Goal: Complete application form: Complete application form

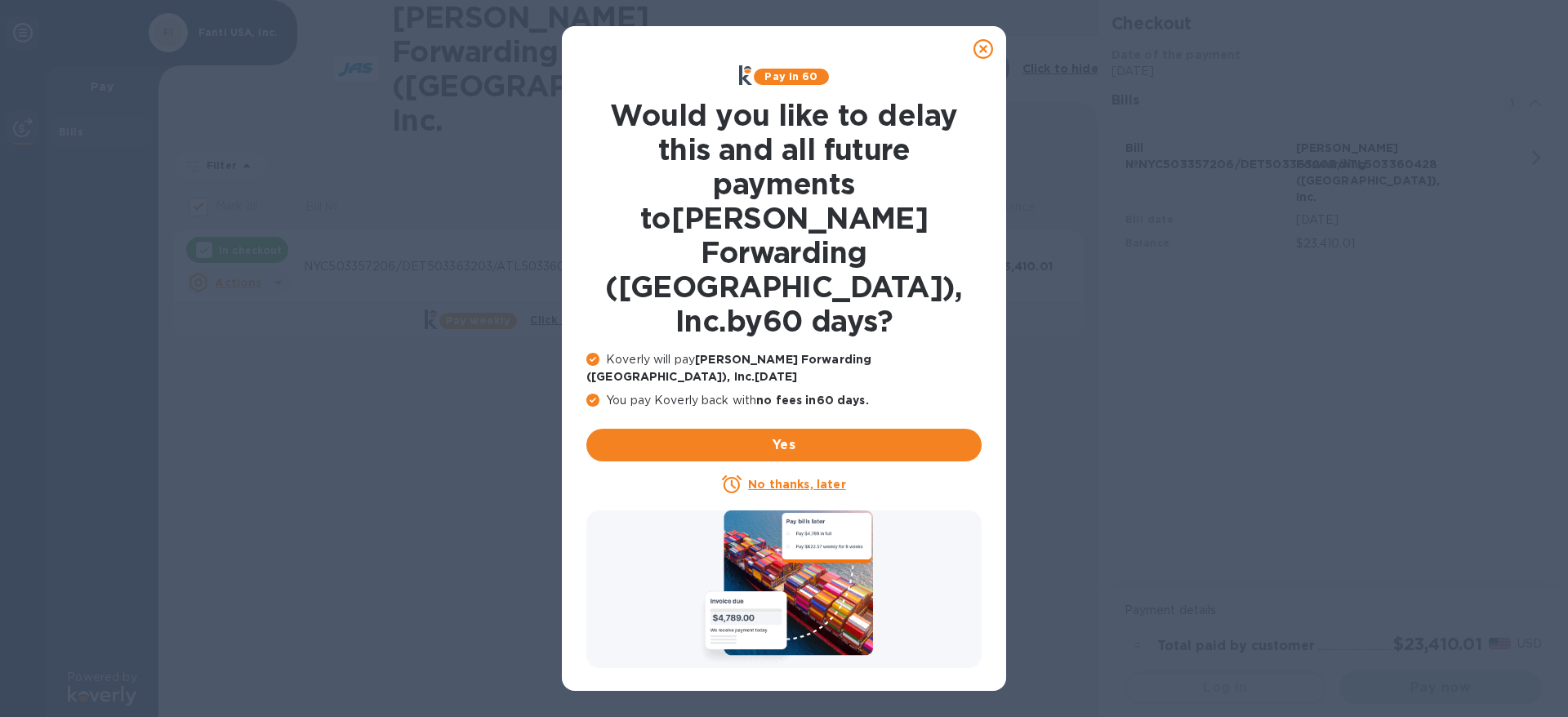
click at [832, 477] on u "No thanks, later" at bounding box center [796, 484] width 97 height 13
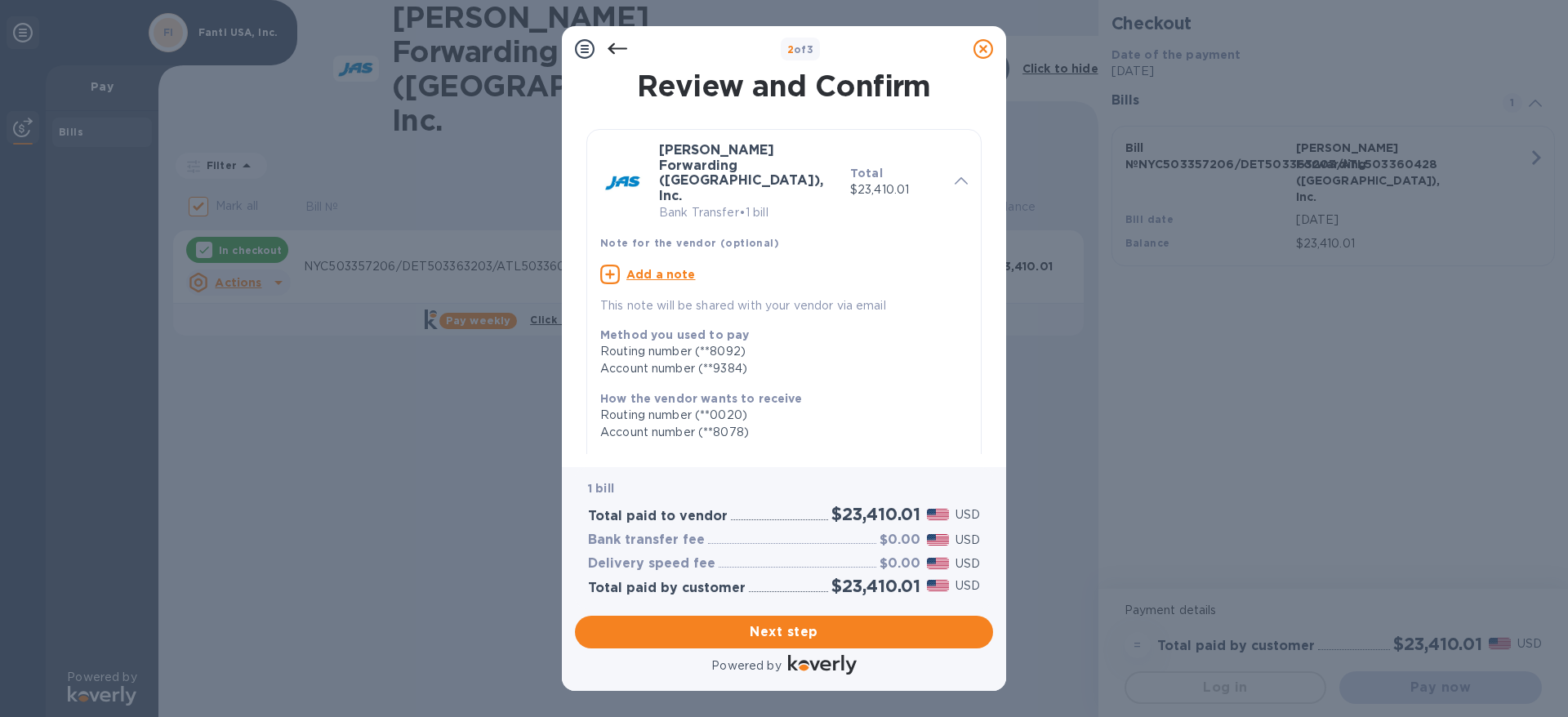
click at [659, 268] on u "Add a note" at bounding box center [661, 274] width 70 height 13
click at [642, 270] on textarea at bounding box center [770, 277] width 341 height 14
click at [953, 264] on icon at bounding box center [958, 274] width 19 height 19
click at [666, 268] on u "Add a note" at bounding box center [661, 274] width 70 height 13
click at [949, 264] on icon at bounding box center [958, 274] width 19 height 19
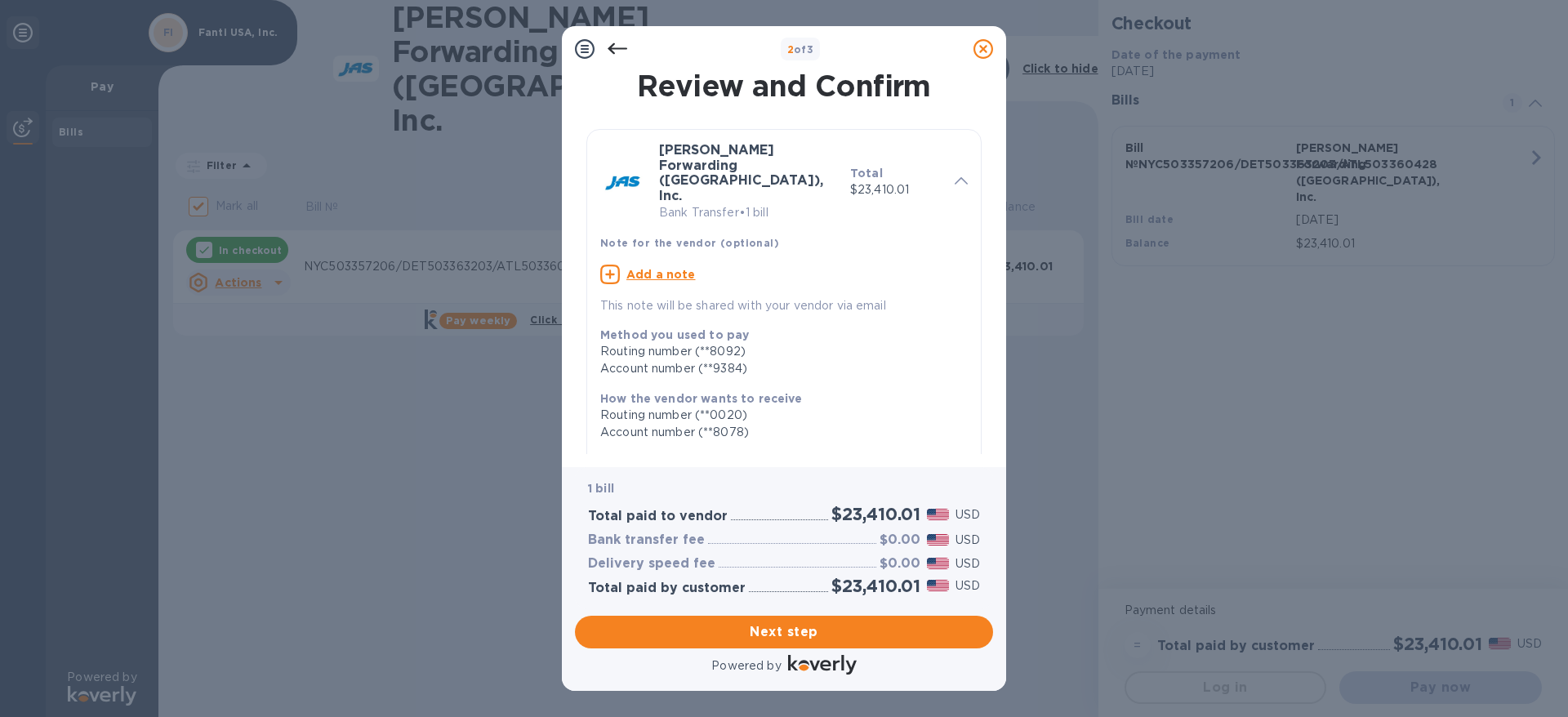
click at [955, 177] on icon at bounding box center [961, 181] width 13 height 7
click at [959, 177] on icon at bounding box center [961, 181] width 13 height 7
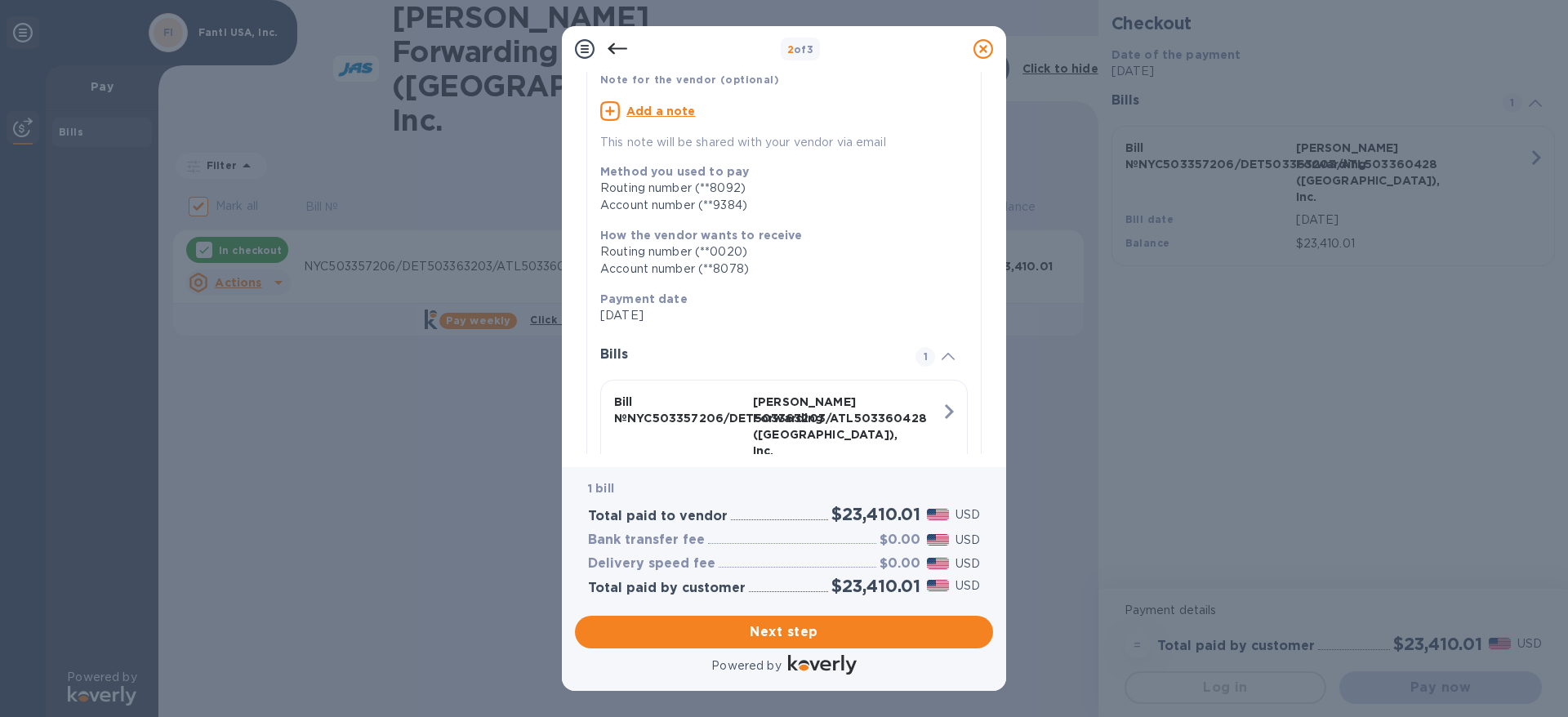
scroll to position [207, 0]
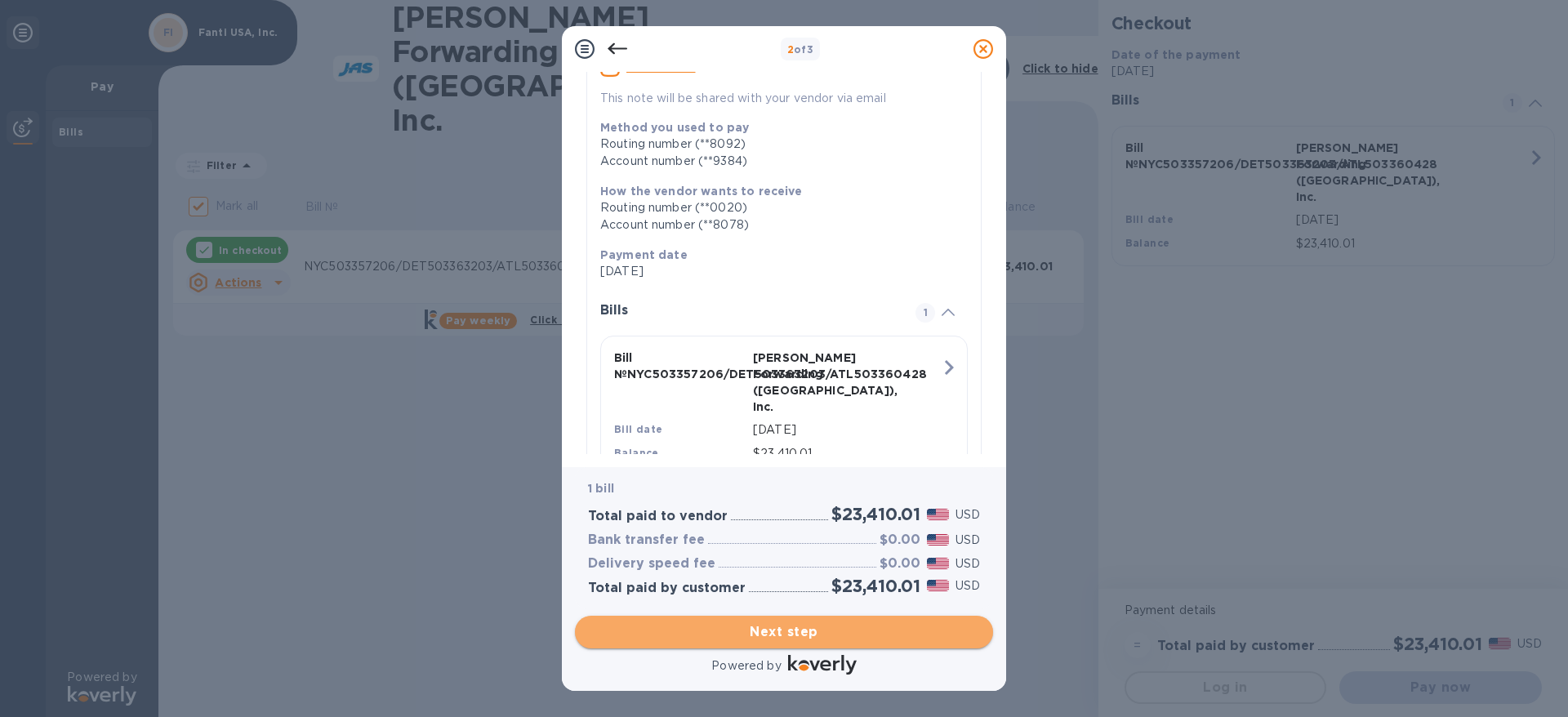
click at [792, 631] on span "Next step" at bounding box center [783, 632] width 392 height 19
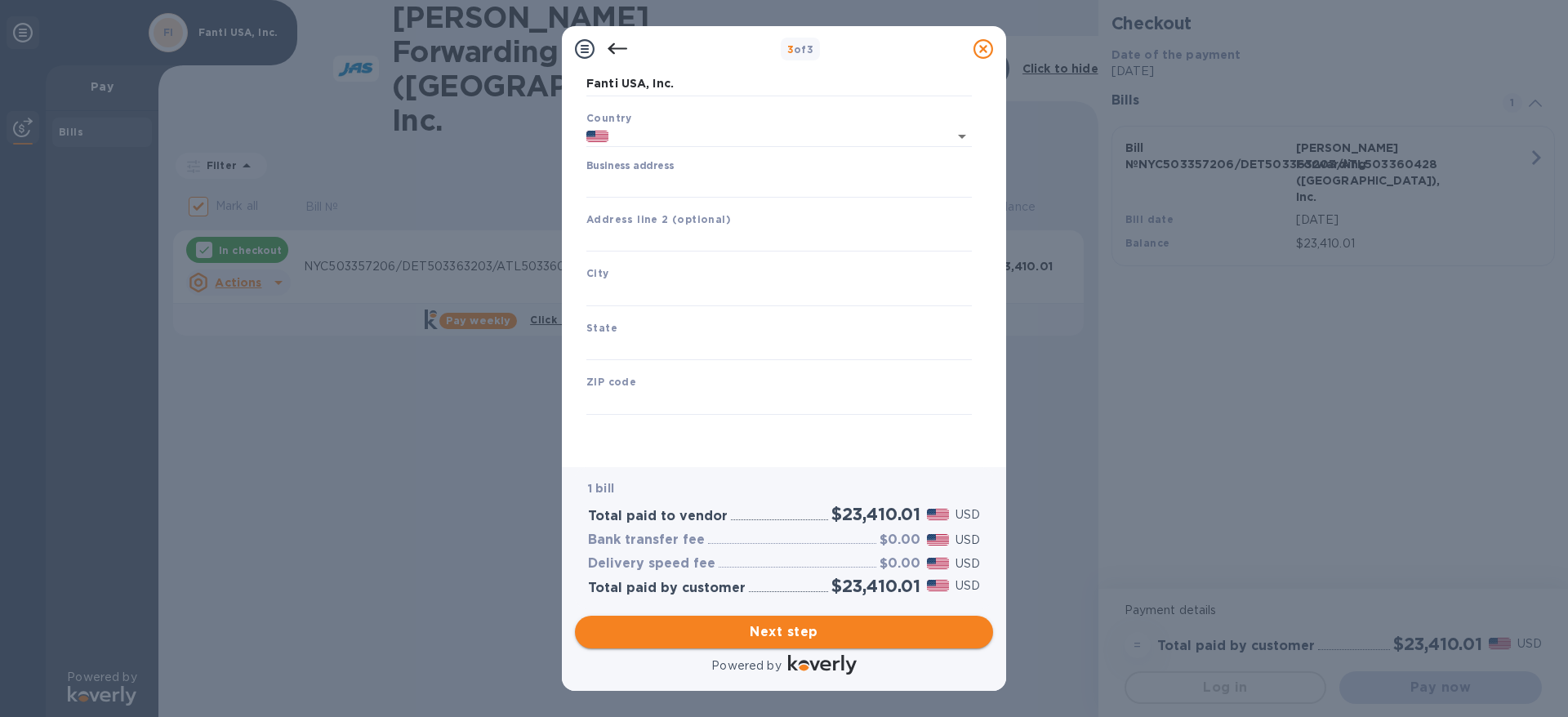
type input "[GEOGRAPHIC_DATA]"
click at [643, 177] on input "Business address" at bounding box center [780, 186] width 386 height 25
type input "[STREET_ADDRESS]"
click at [667, 237] on input "text" at bounding box center [780, 240] width 386 height 25
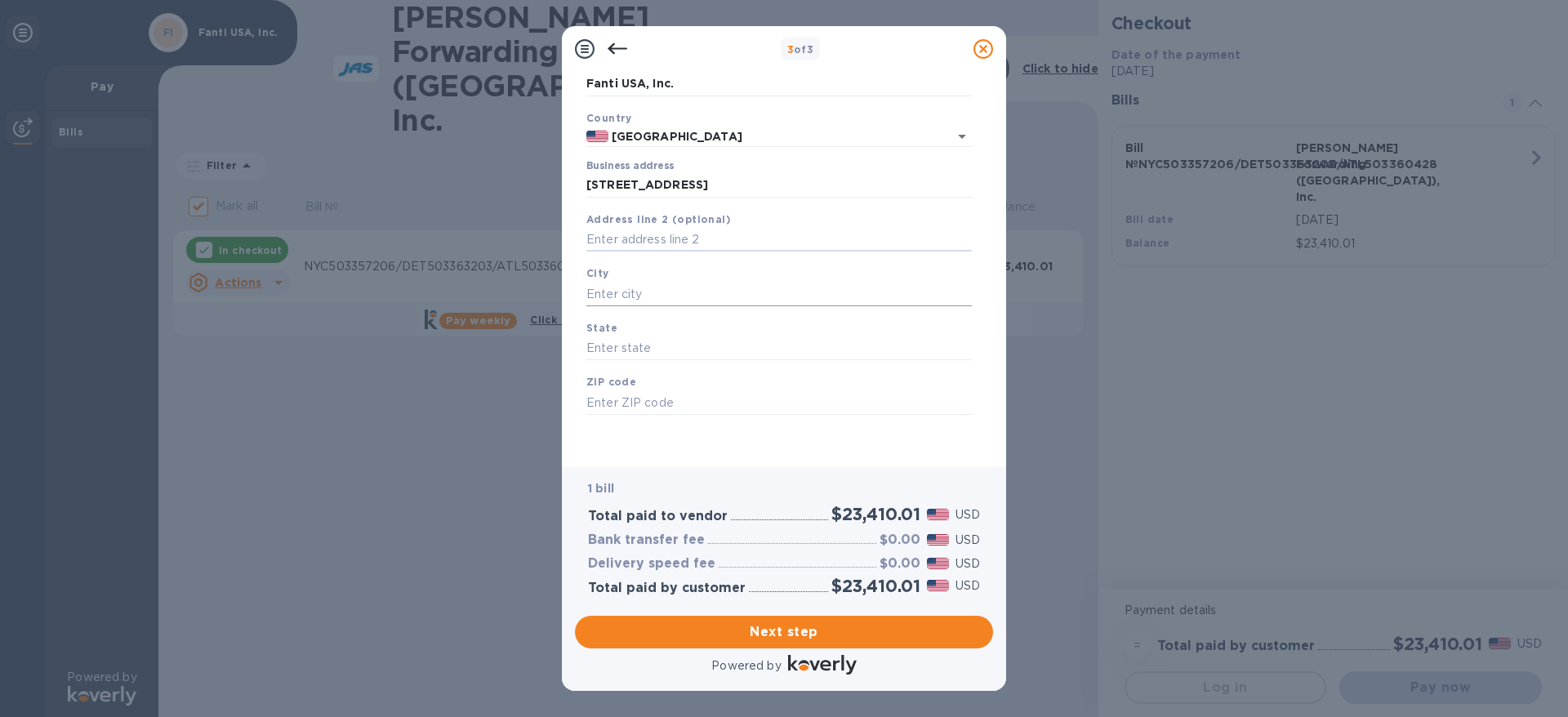
click at [642, 292] on input "text" at bounding box center [780, 294] width 386 height 25
type input "w"
type input "Weirton"
type input "WV"
type input "26062"
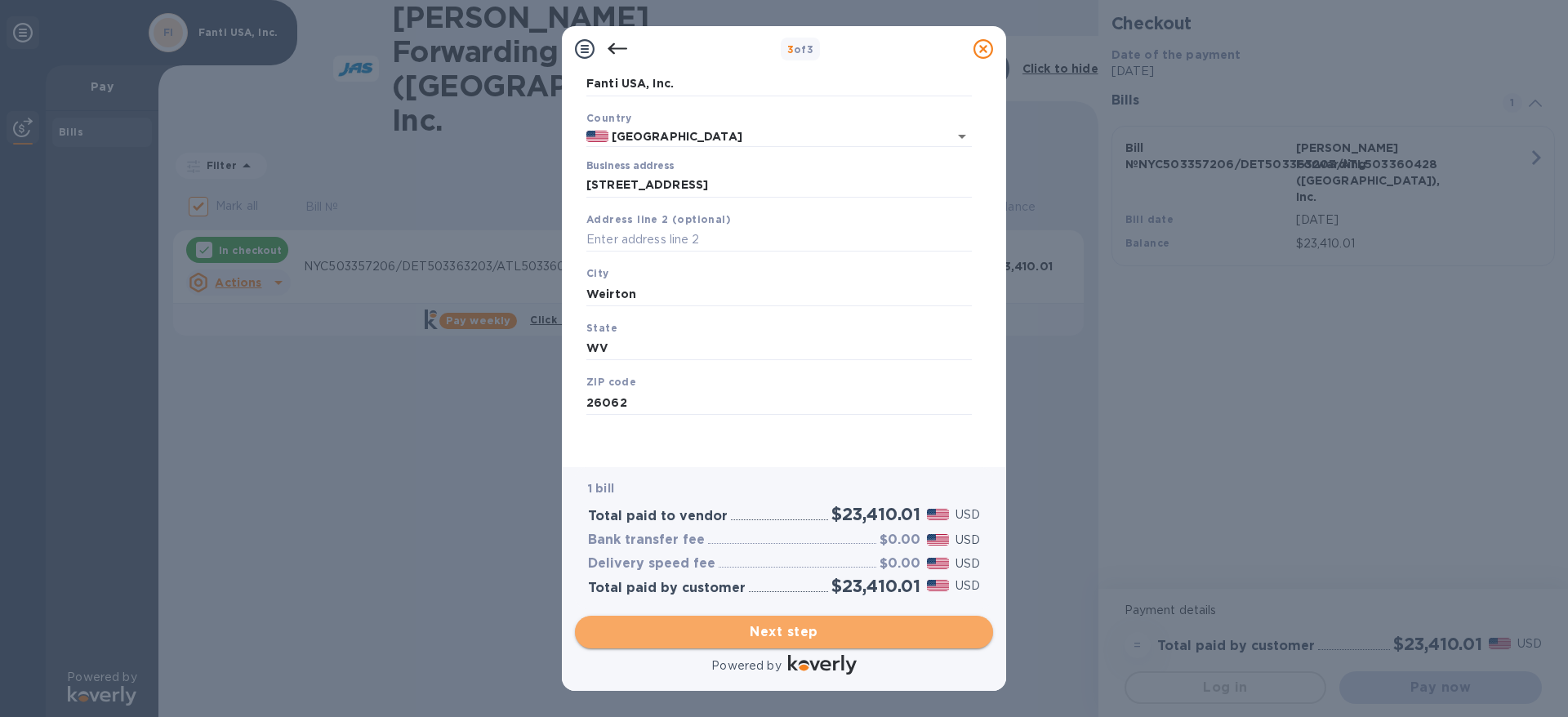
click at [794, 632] on span "Next step" at bounding box center [783, 632] width 392 height 19
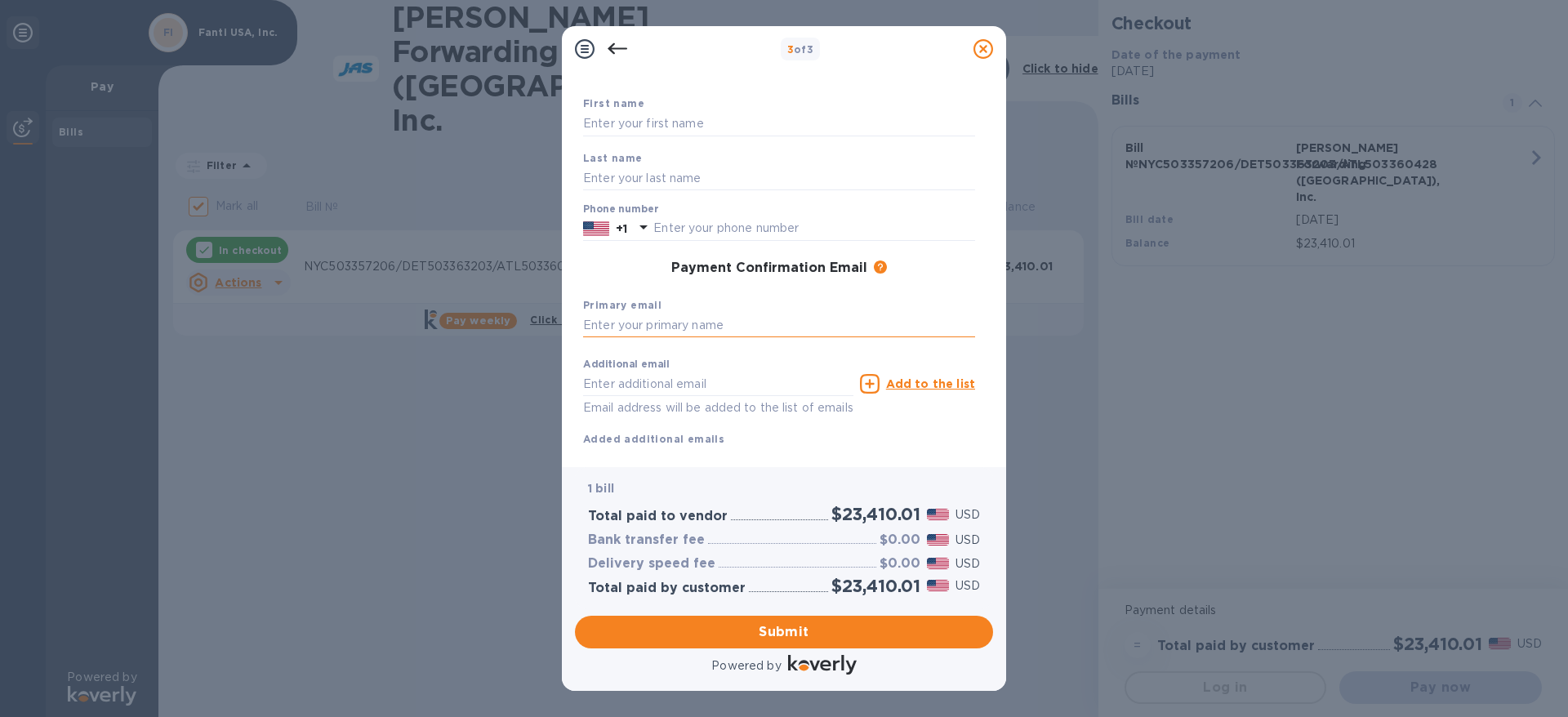
click at [685, 315] on input "text" at bounding box center [779, 326] width 392 height 25
type input "[EMAIL_ADDRESS][DOMAIN_NAME]"
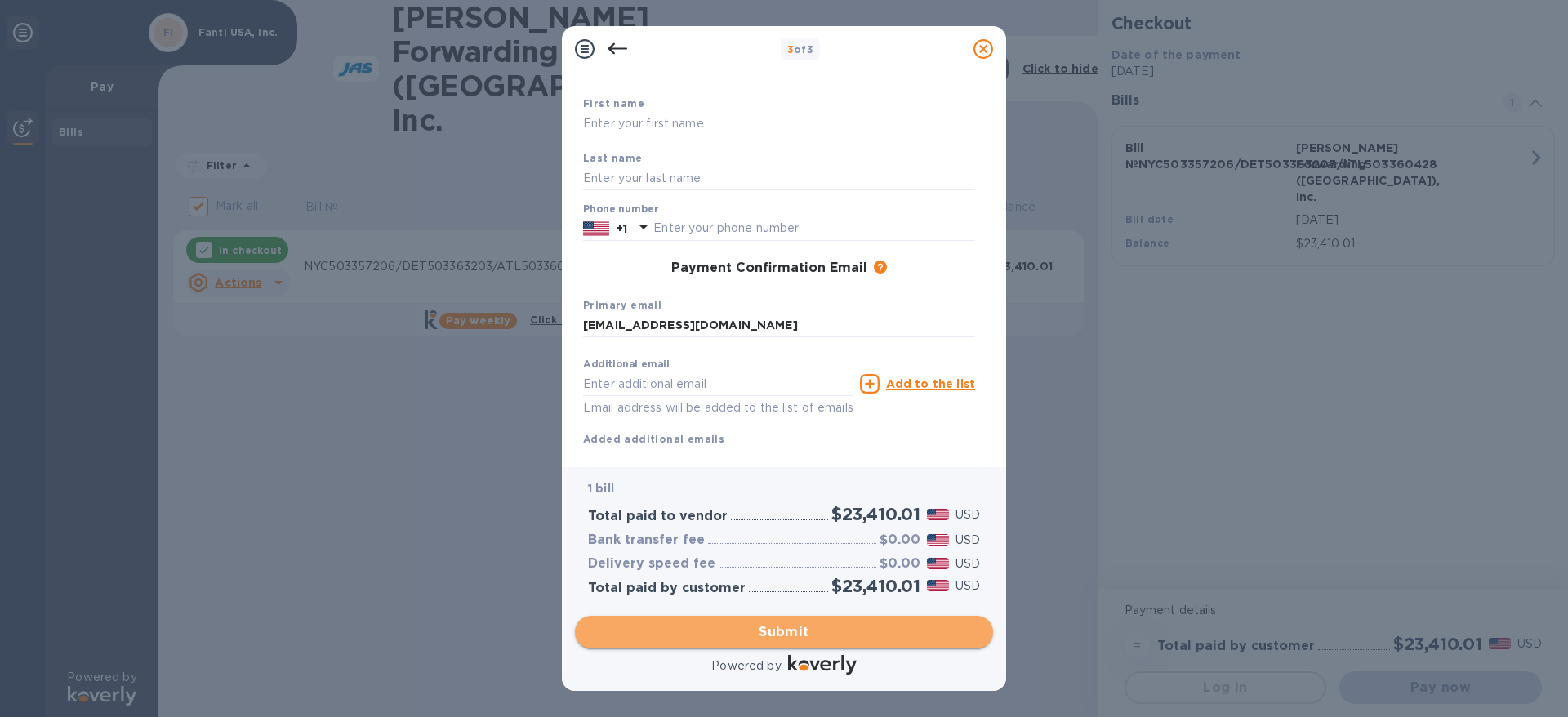
click at [806, 632] on span "Submit" at bounding box center [783, 632] width 392 height 19
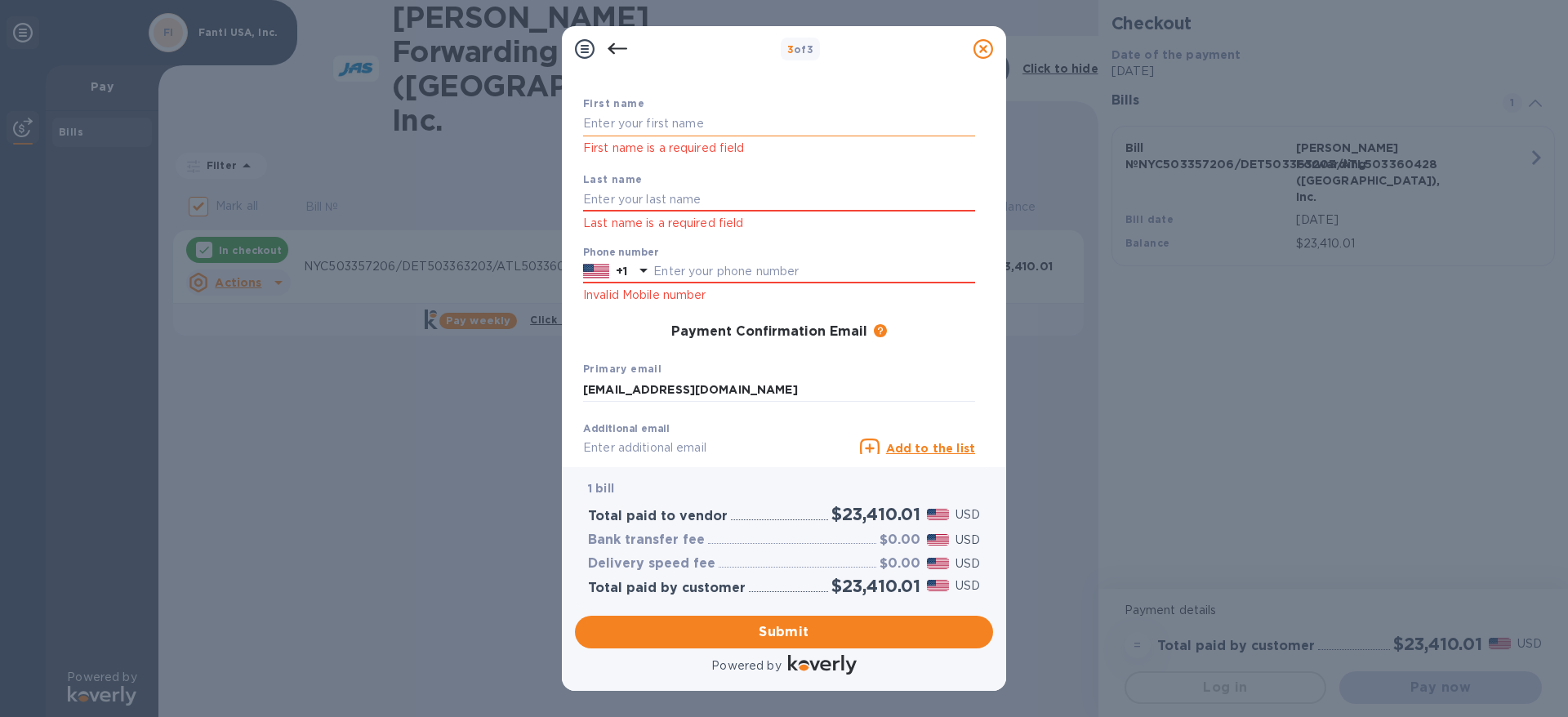
click at [643, 126] on input "text" at bounding box center [779, 124] width 392 height 25
type input "Fanti [GEOGRAPHIC_DATA]"
type input "INC"
type input "7403170184"
type input "[EMAIL_ADDRESS][DOMAIN_NAME]"
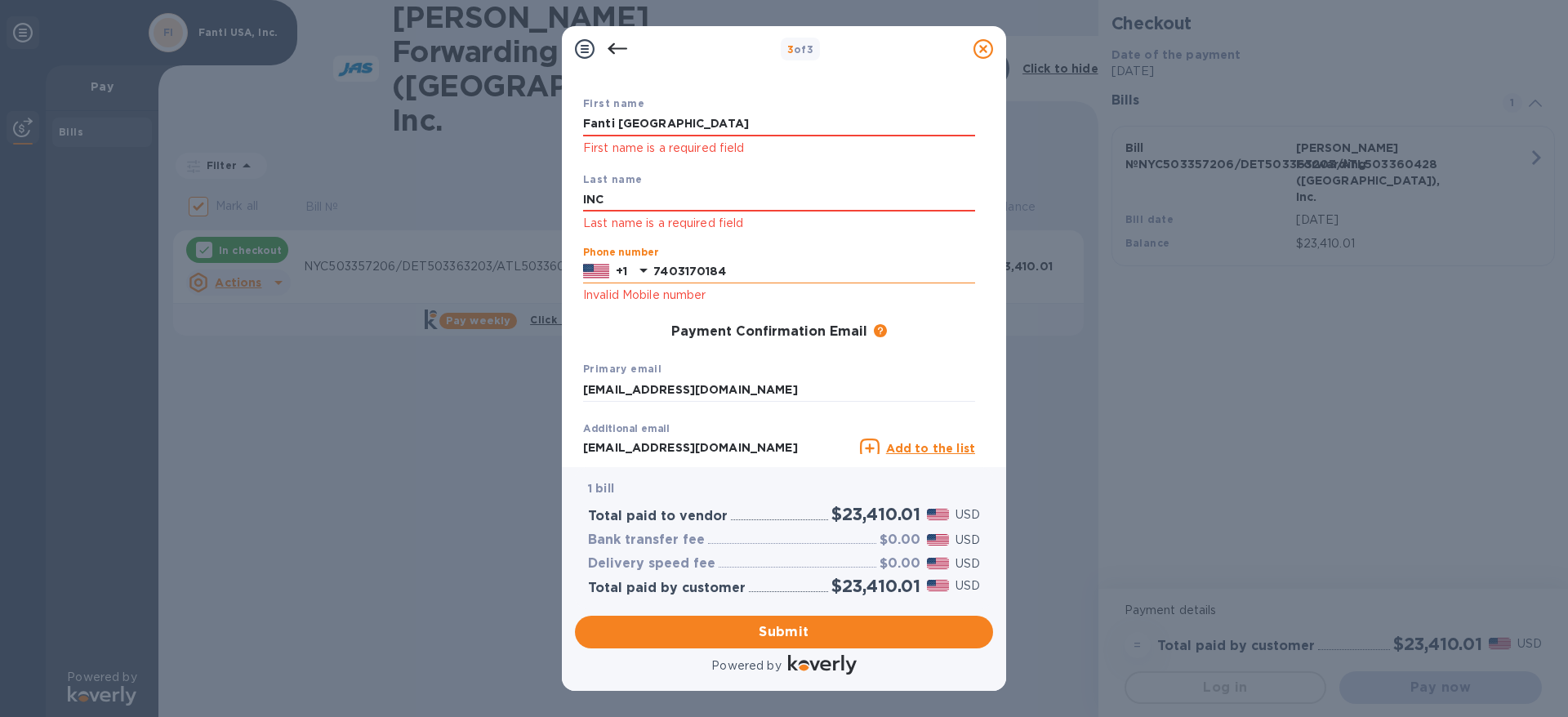
drag, startPoint x: 654, startPoint y: 270, endPoint x: 746, endPoint y: 274, distance: 92.1
click at [746, 274] on input "7403170184" at bounding box center [814, 272] width 322 height 25
click at [667, 269] on input "text" at bounding box center [814, 272] width 322 height 25
type input "7403170184"
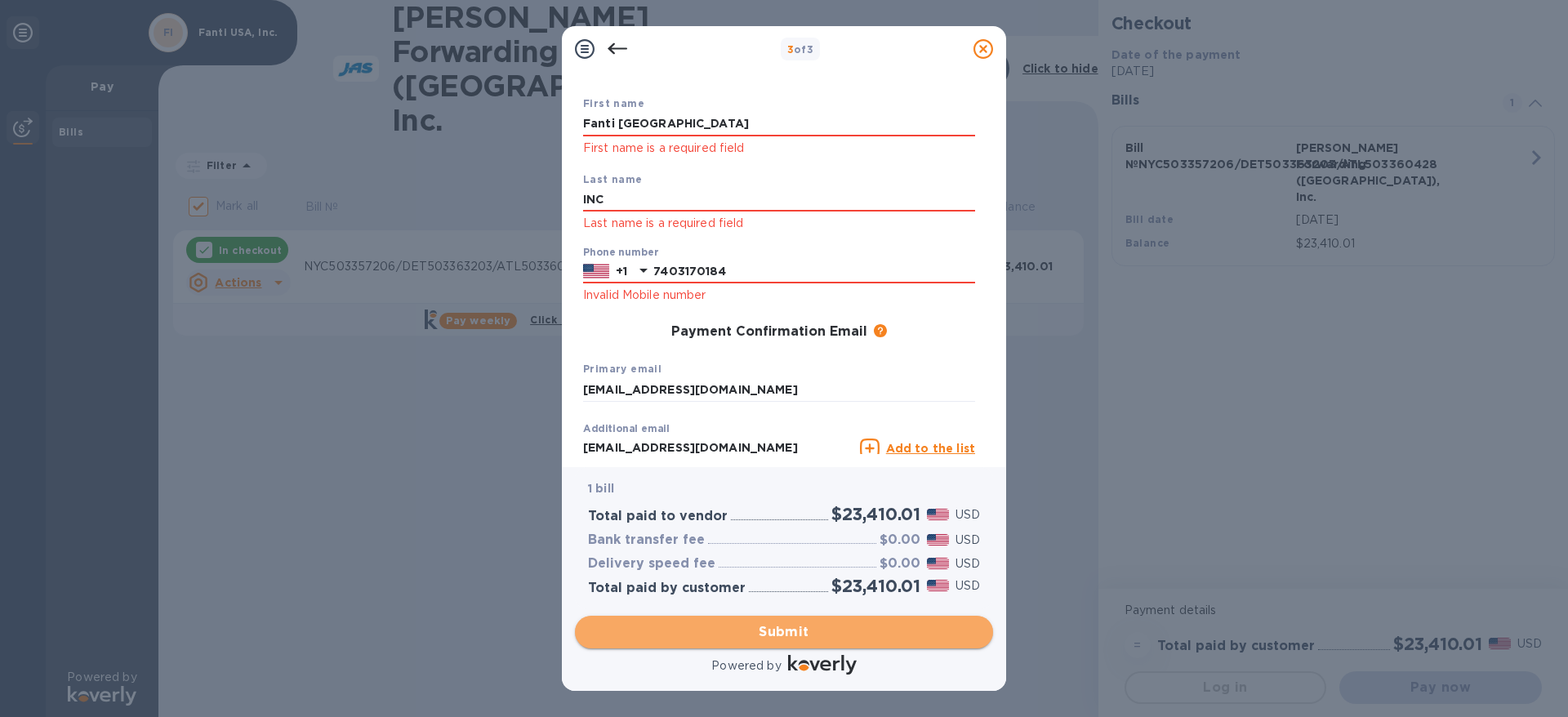
click at [794, 631] on span "Submit" at bounding box center [783, 632] width 392 height 19
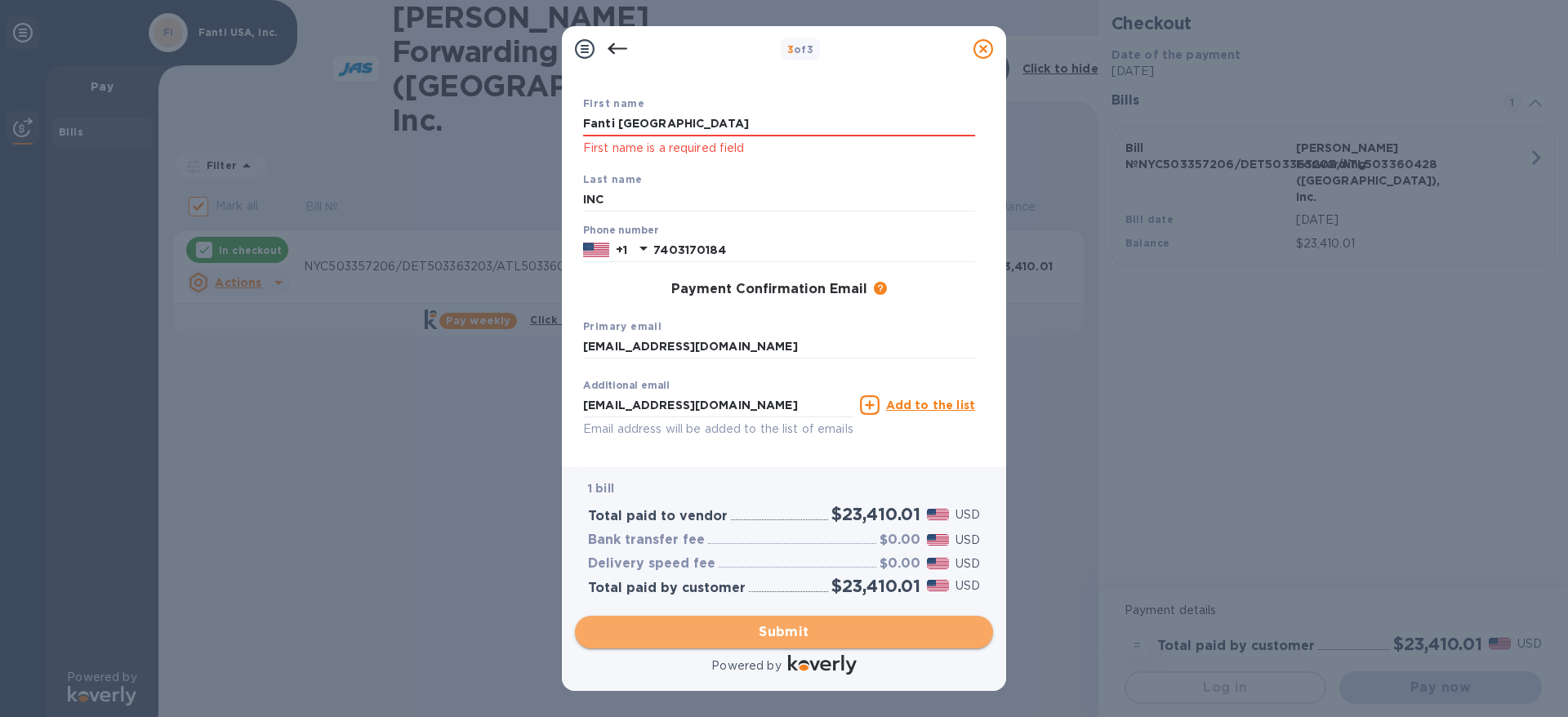
click at [789, 632] on span "Submit" at bounding box center [783, 632] width 392 height 19
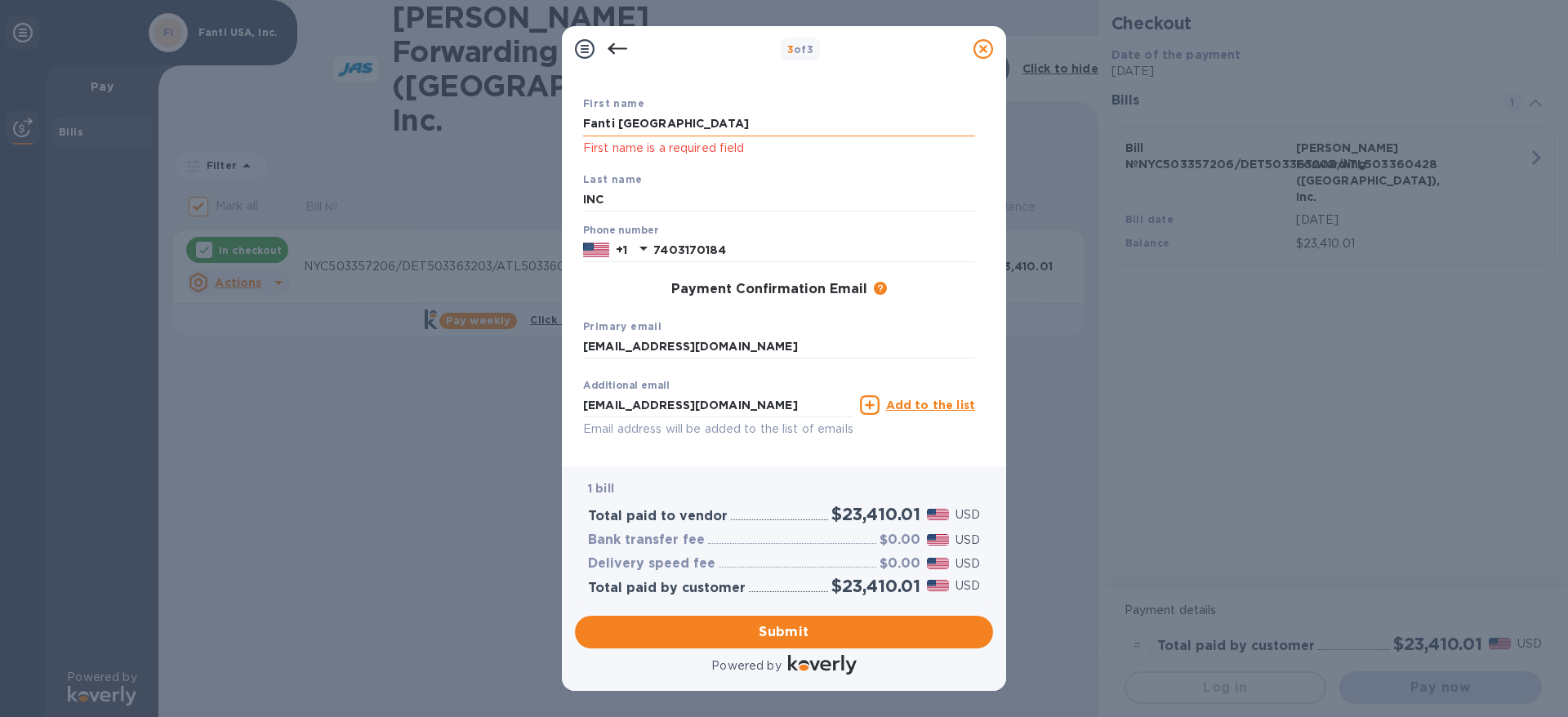
click at [654, 119] on input "Fanti [GEOGRAPHIC_DATA]" at bounding box center [779, 124] width 392 height 25
click at [657, 123] on input "Fanti [GEOGRAPHIC_DATA]" at bounding box center [779, 124] width 392 height 25
drag, startPoint x: 643, startPoint y: 120, endPoint x: 576, endPoint y: 120, distance: 67.0
click at [576, 120] on div "Payment Contact Information First name [PERSON_NAME] [GEOGRAPHIC_DATA] First na…" at bounding box center [784, 263] width 418 height 382
type input "[PERSON_NAME]"
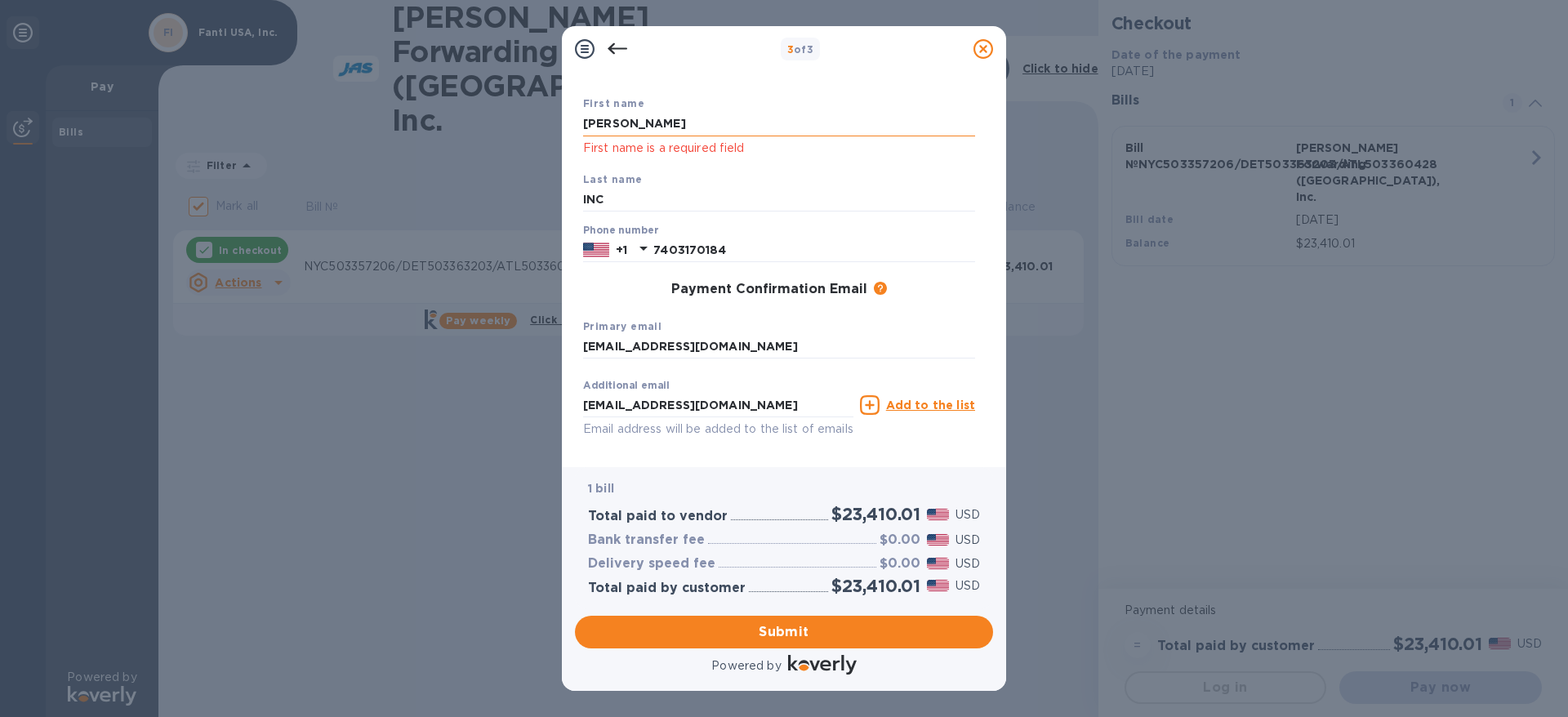
click at [637, 133] on input "[PERSON_NAME]" at bounding box center [779, 124] width 392 height 25
click at [611, 44] on icon at bounding box center [618, 48] width 19 height 19
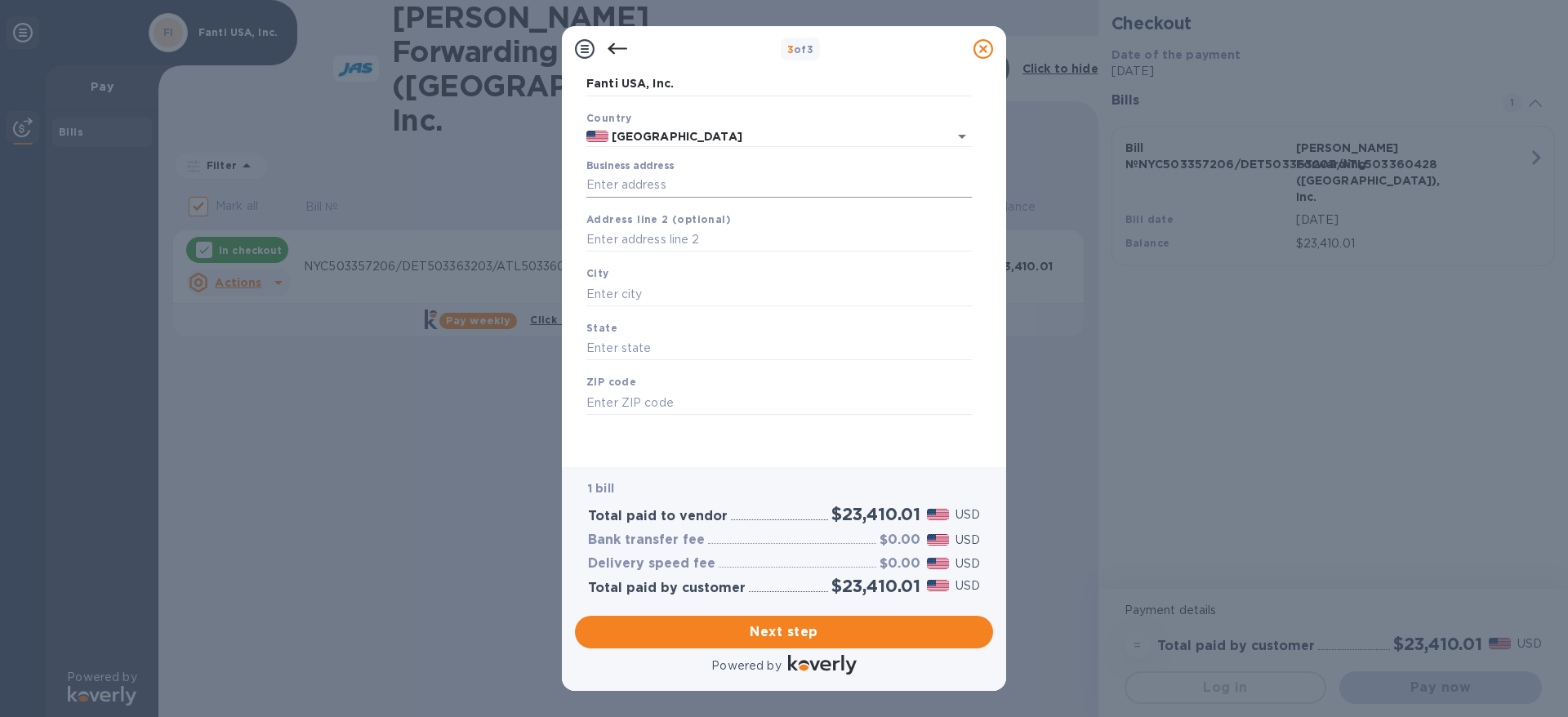
click at [596, 186] on input "Business address" at bounding box center [780, 186] width 386 height 25
type input "[STREET_ADDRESS]"
click at [632, 287] on input "text" at bounding box center [780, 294] width 386 height 25
type input "Weirton"
click at [625, 343] on input "text" at bounding box center [780, 349] width 386 height 25
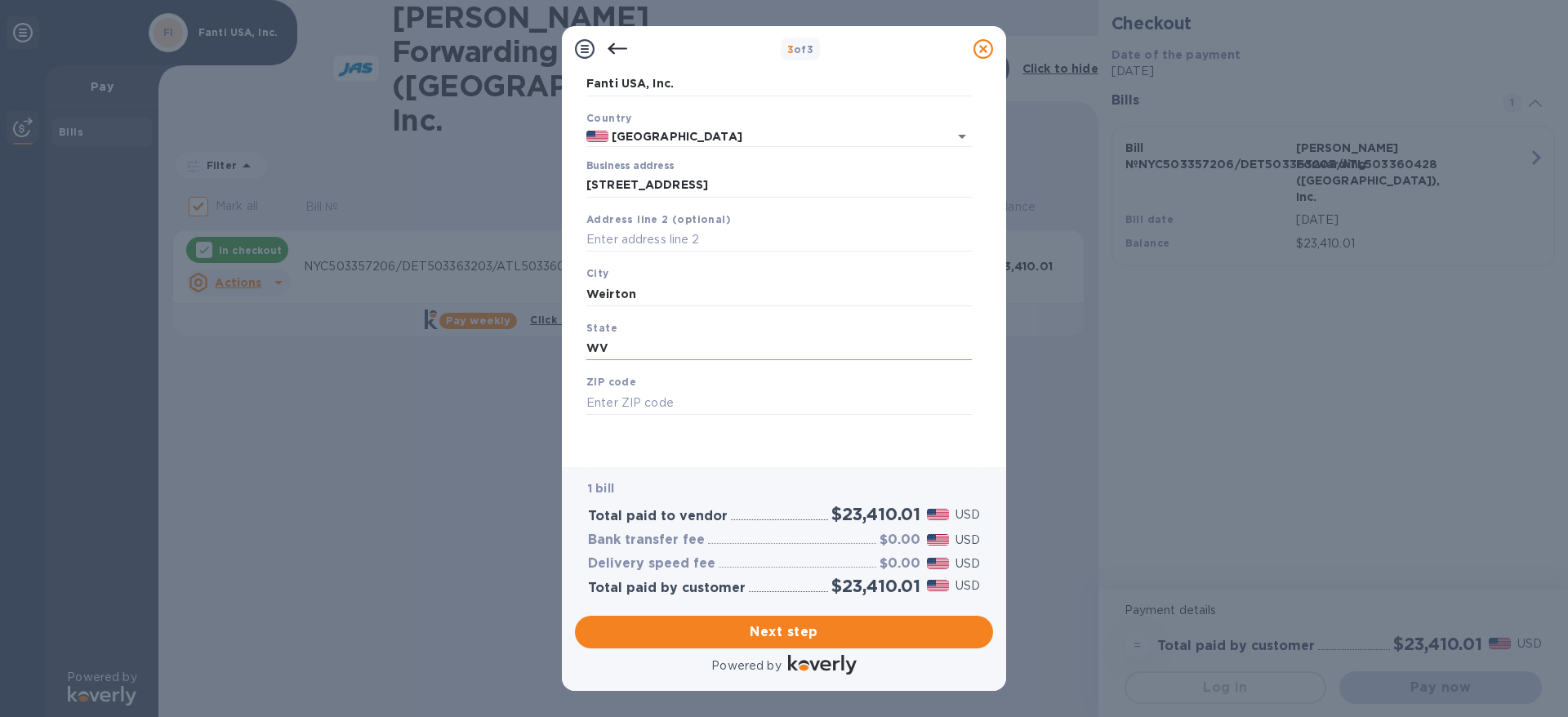
type input "WV"
type input "26062"
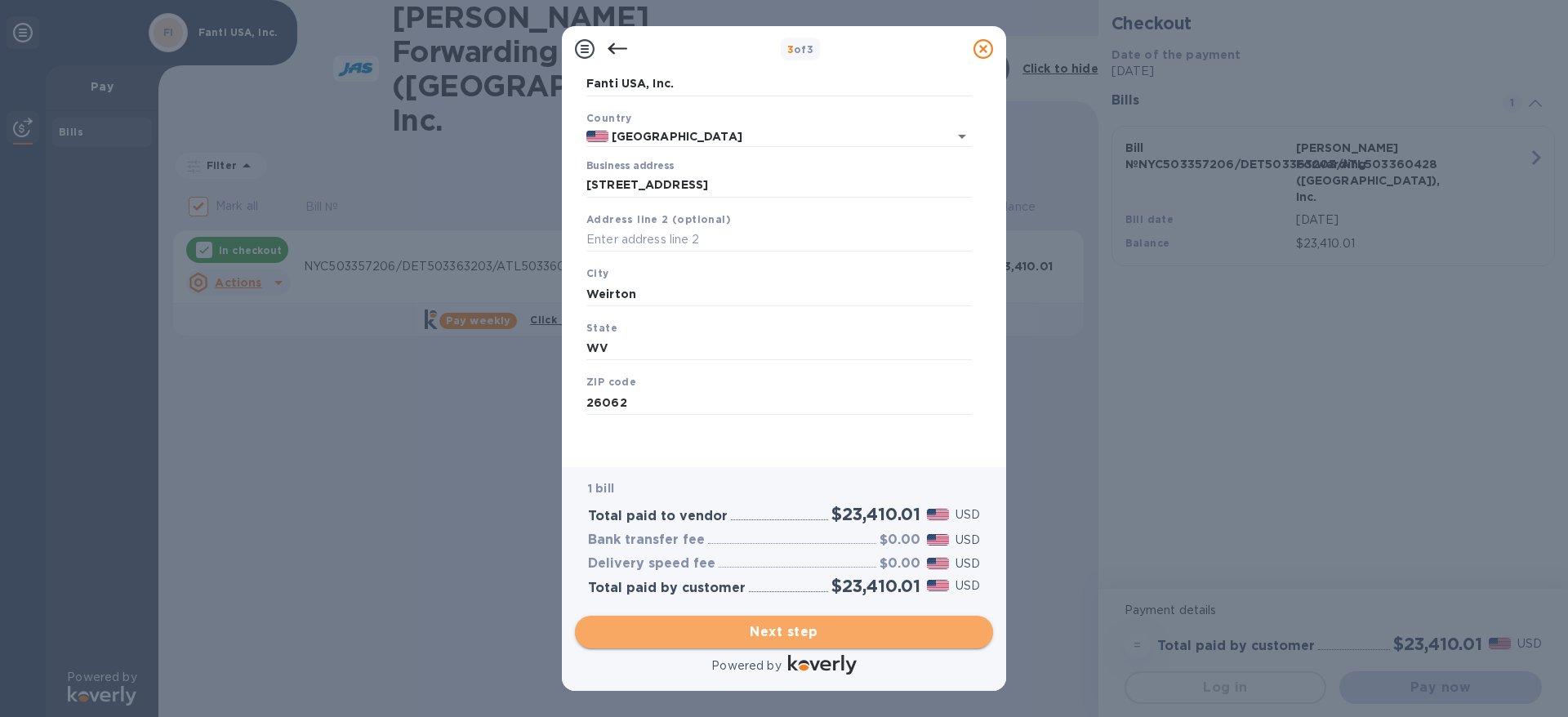
click at [843, 639] on span "Next step" at bounding box center [783, 632] width 392 height 19
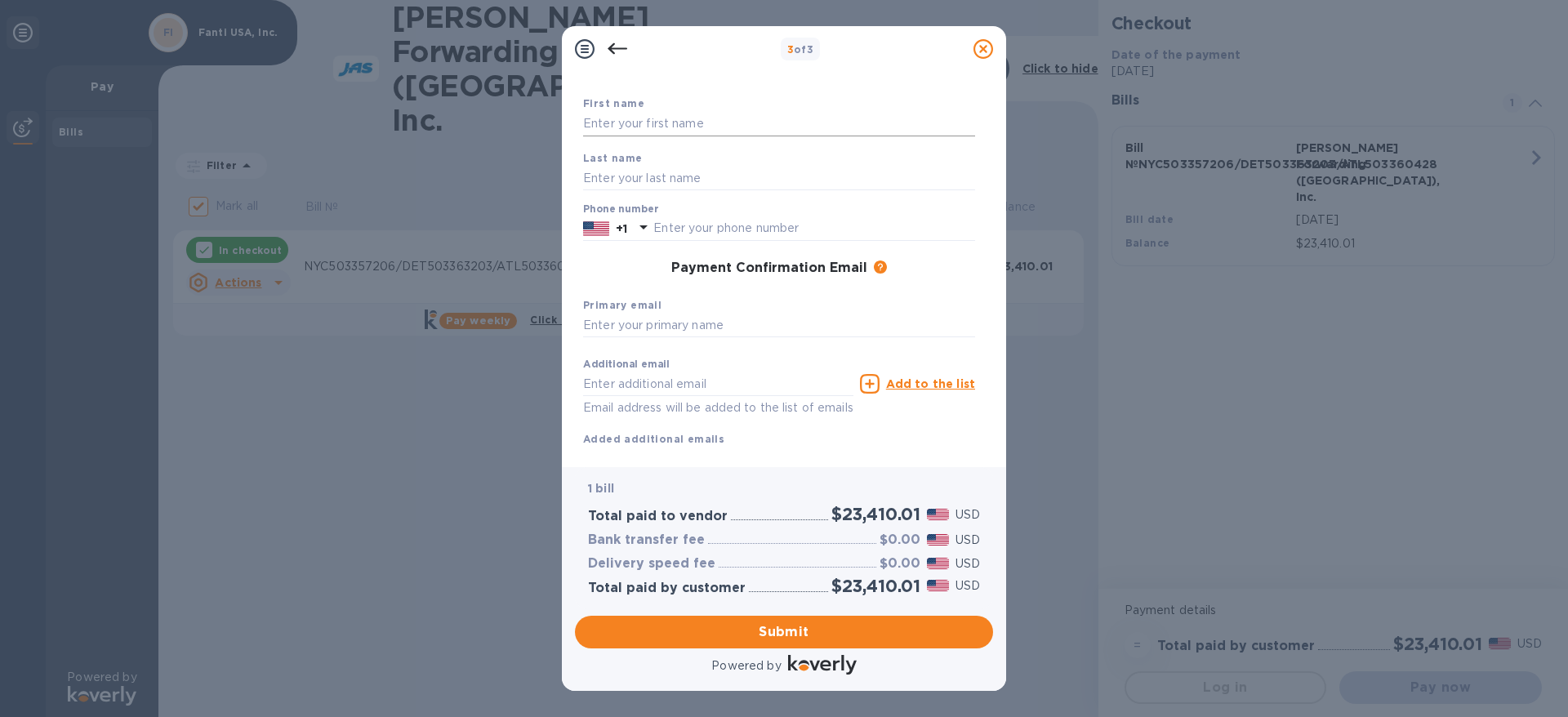
click at [654, 125] on input "text" at bounding box center [779, 124] width 392 height 25
type input "Fanti [GEOGRAPHIC_DATA]"
type input "INC"
type input "7403170184"
type input "[EMAIL_ADDRESS][DOMAIN_NAME]"
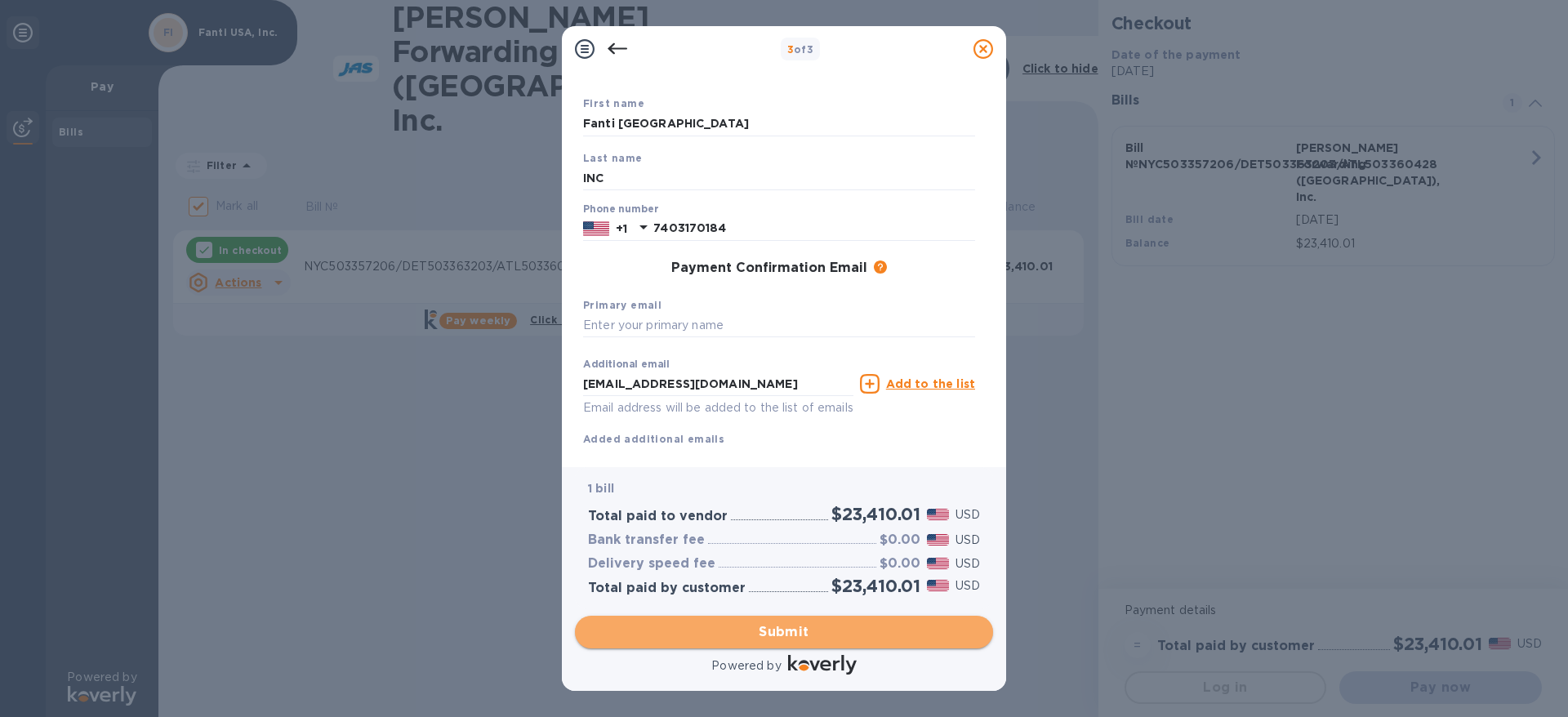
click at [784, 631] on span "Submit" at bounding box center [783, 632] width 392 height 19
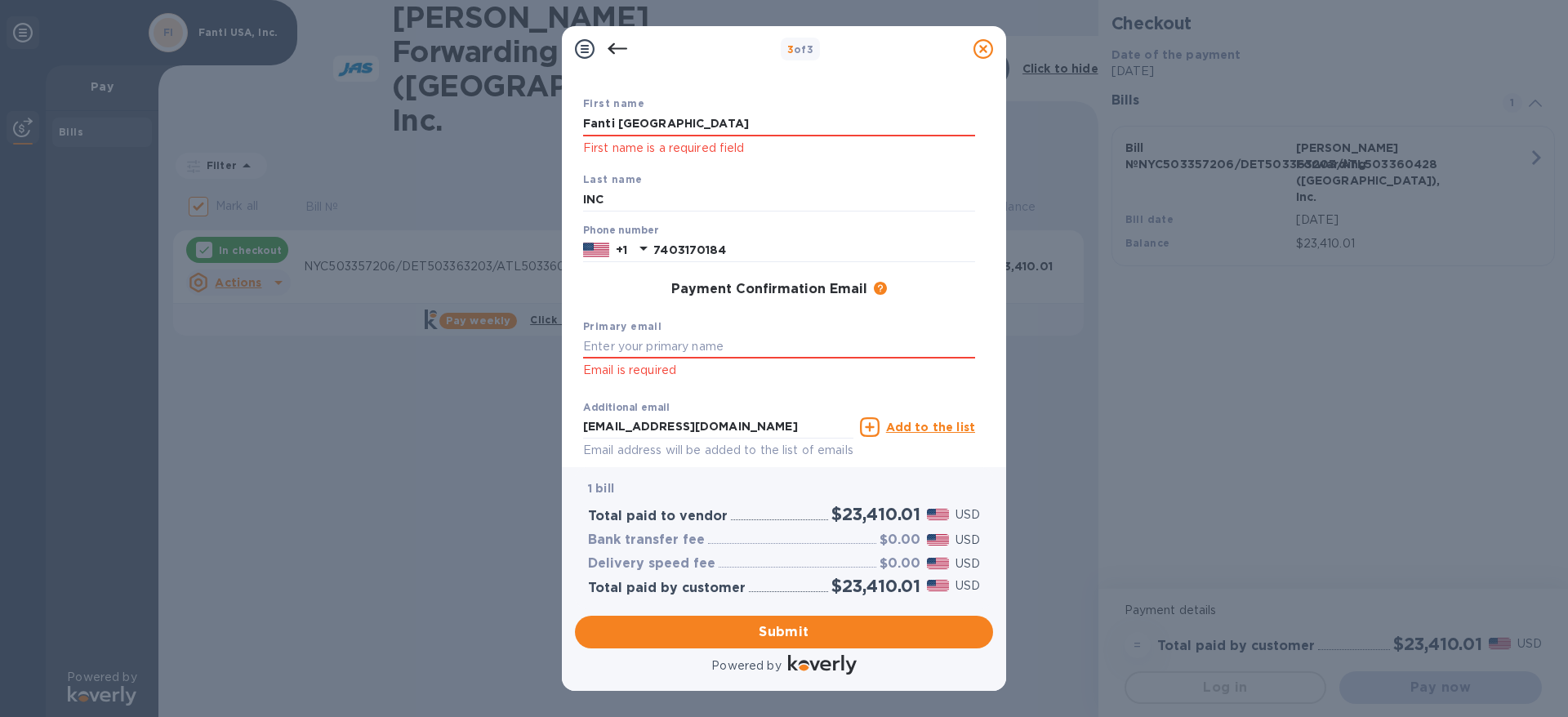
drag, startPoint x: 654, startPoint y: 122, endPoint x: 570, endPoint y: 123, distance: 84.0
click at [570, 123] on div "Payment Contact Information First name [PERSON_NAME] [GEOGRAPHIC_DATA] First na…" at bounding box center [784, 270] width 444 height 395
type input "[PERSON_NAME]"
type input "Polacchini"
click at [612, 345] on input "text" at bounding box center [779, 347] width 392 height 25
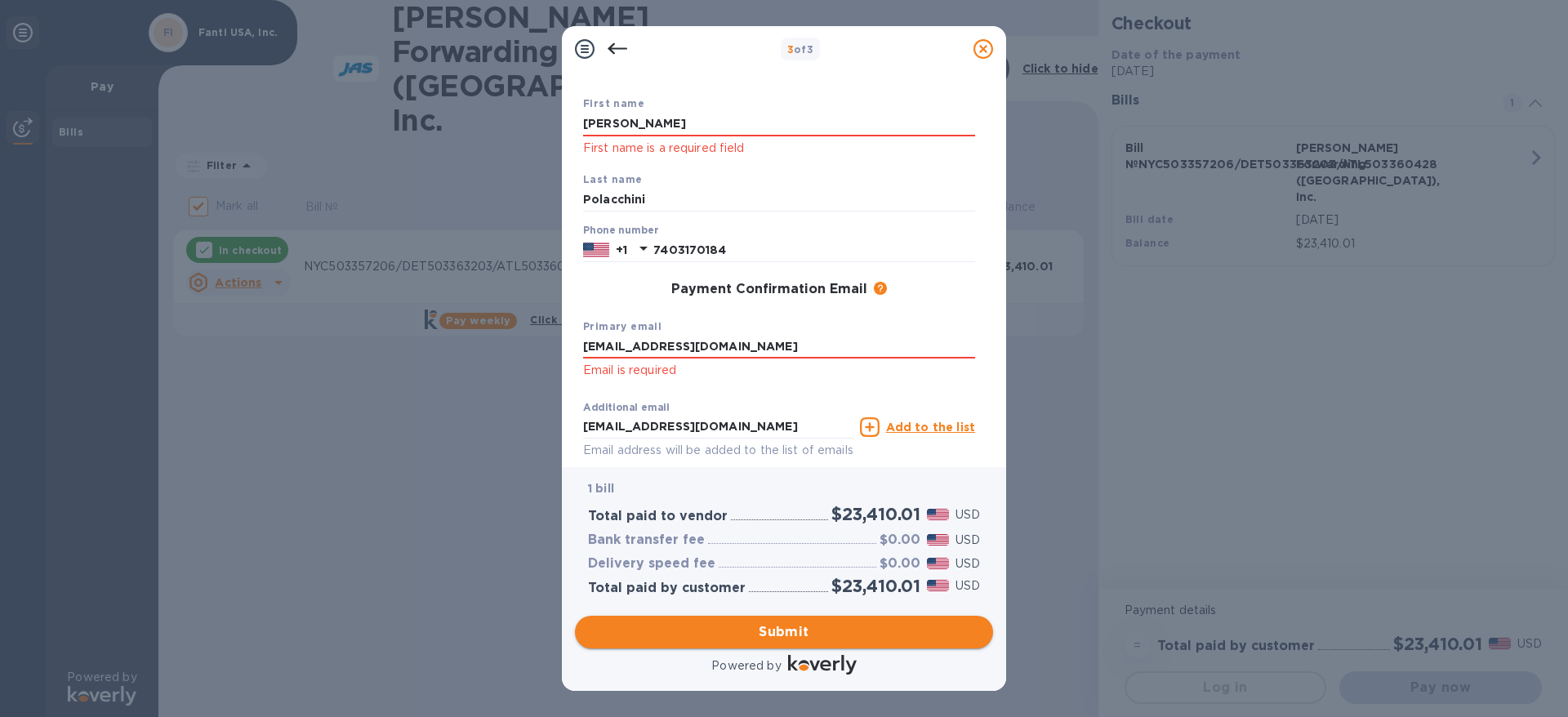
type input "[EMAIL_ADDRESS][DOMAIN_NAME]"
click at [801, 627] on span "Submit" at bounding box center [783, 632] width 392 height 19
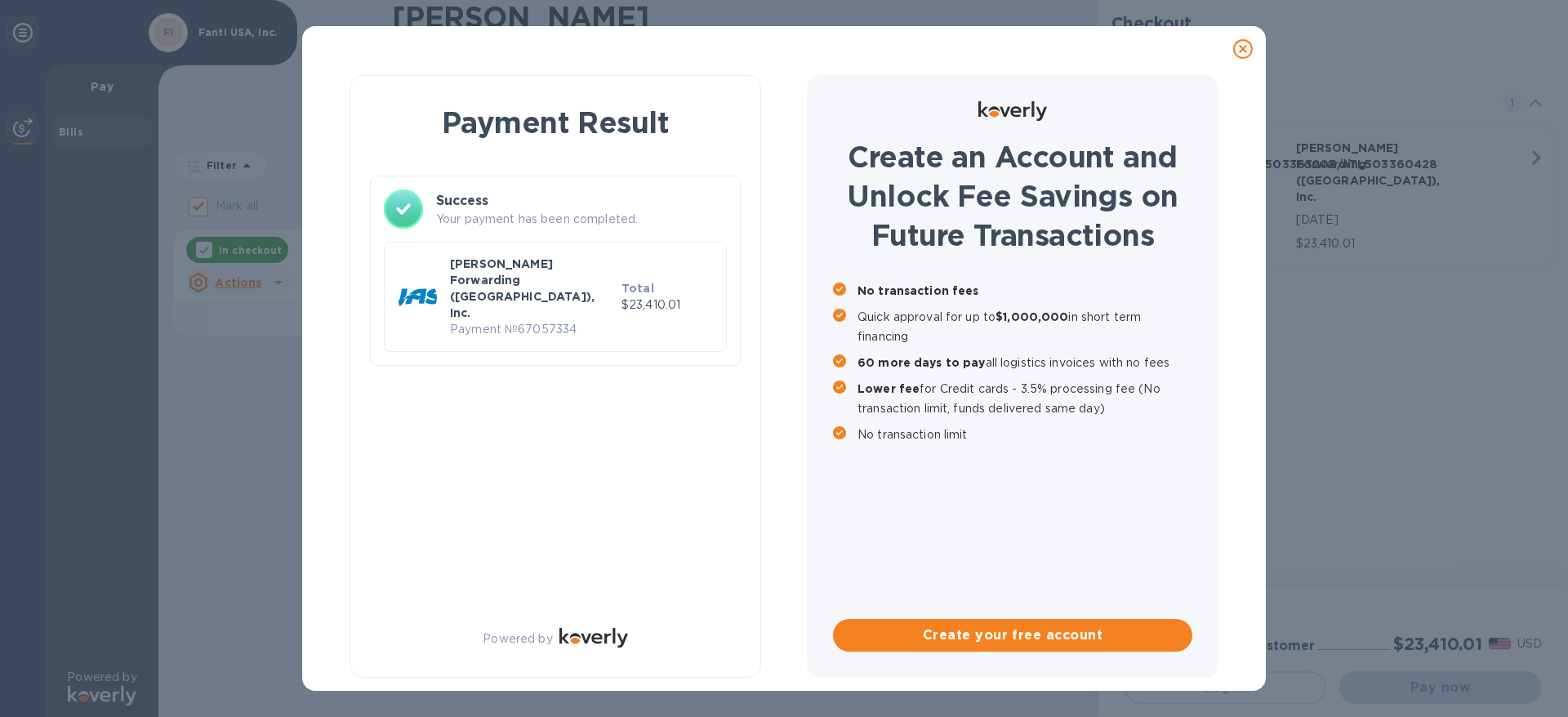
checkbox input "false"
